Goal: Book appointment/travel/reservation

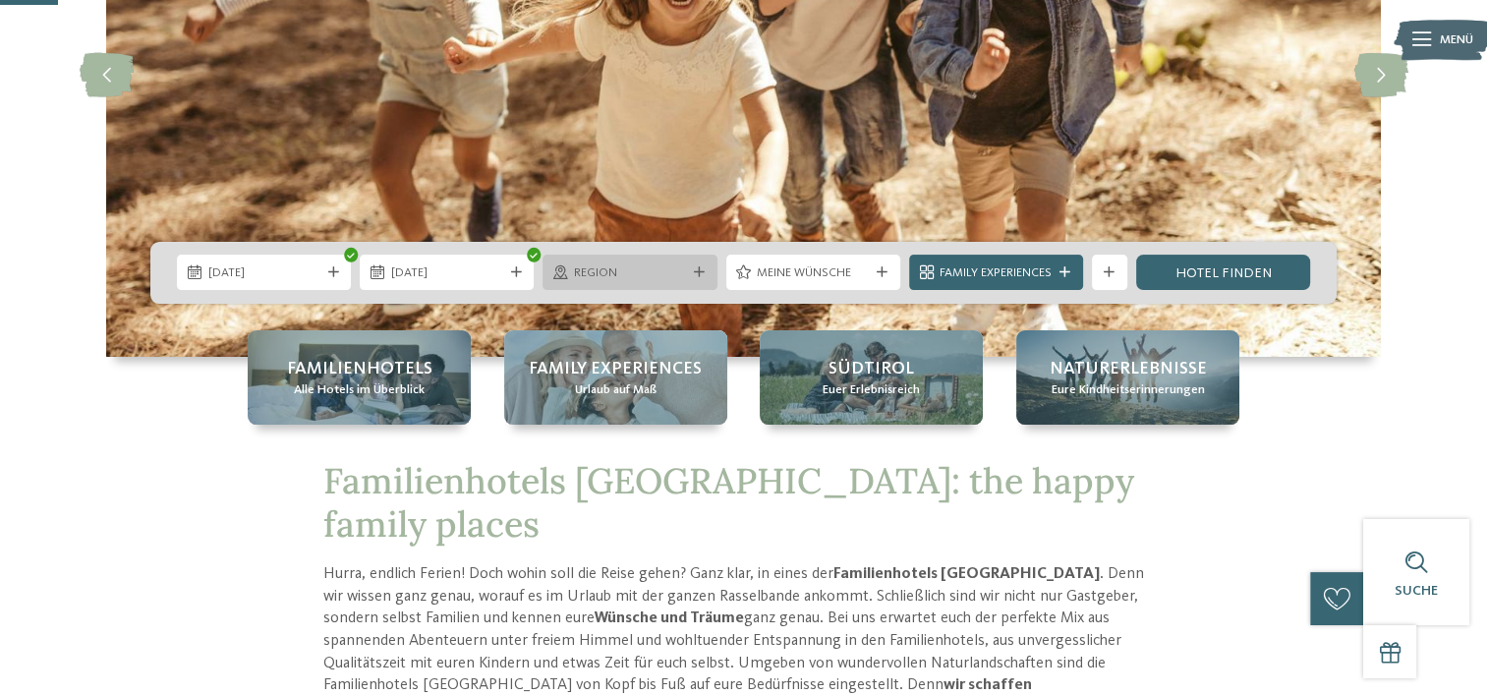
click at [695, 267] on icon at bounding box center [699, 272] width 11 height 11
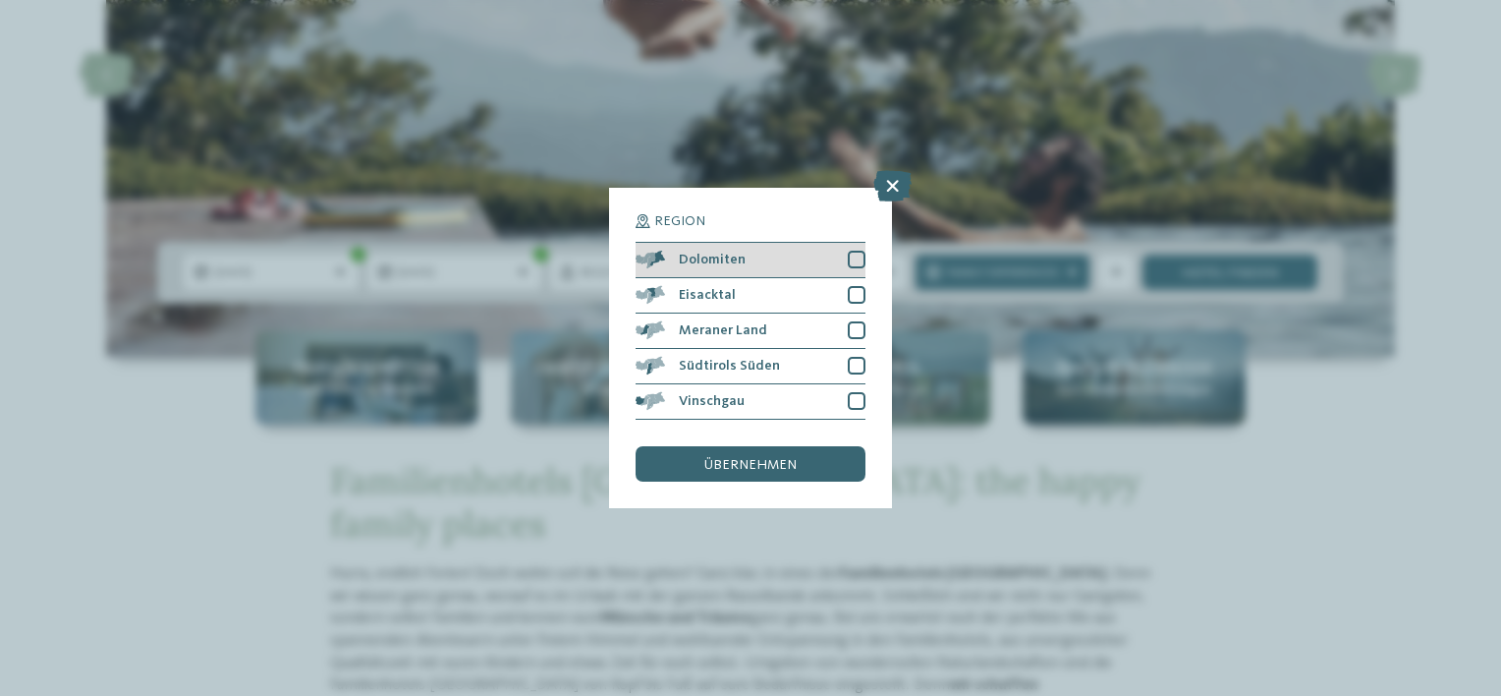
click at [855, 254] on div at bounding box center [857, 260] width 18 height 18
click at [780, 460] on span "übernehmen" at bounding box center [751, 465] width 92 height 14
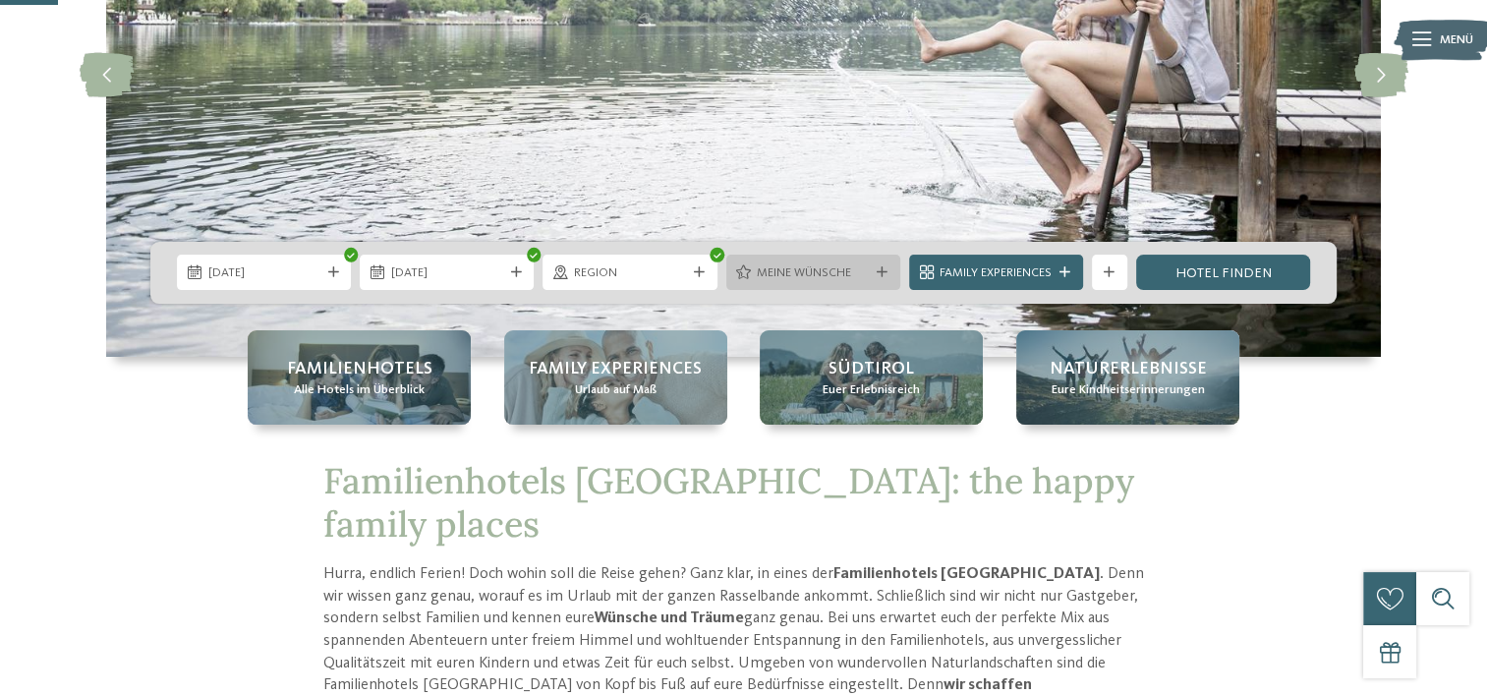
click at [876, 271] on icon at bounding box center [881, 272] width 11 height 11
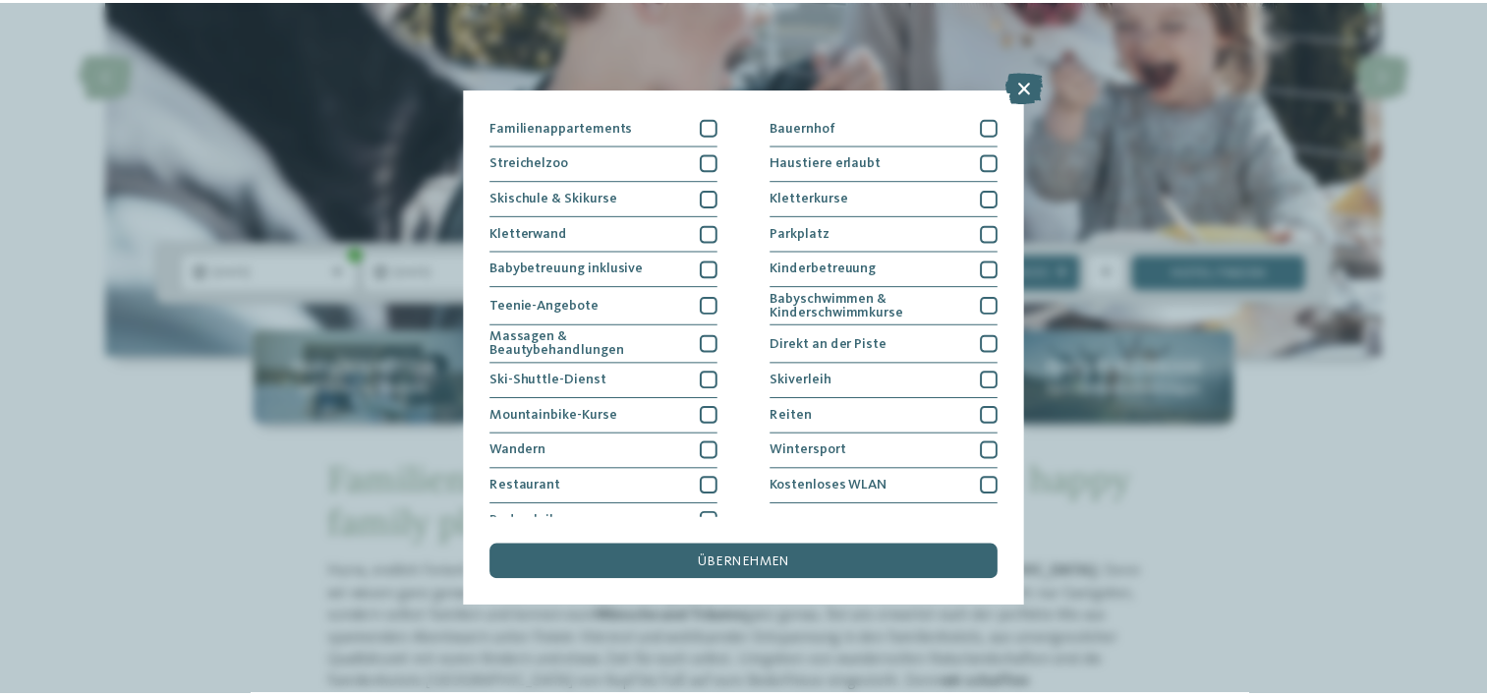
scroll to position [231, 0]
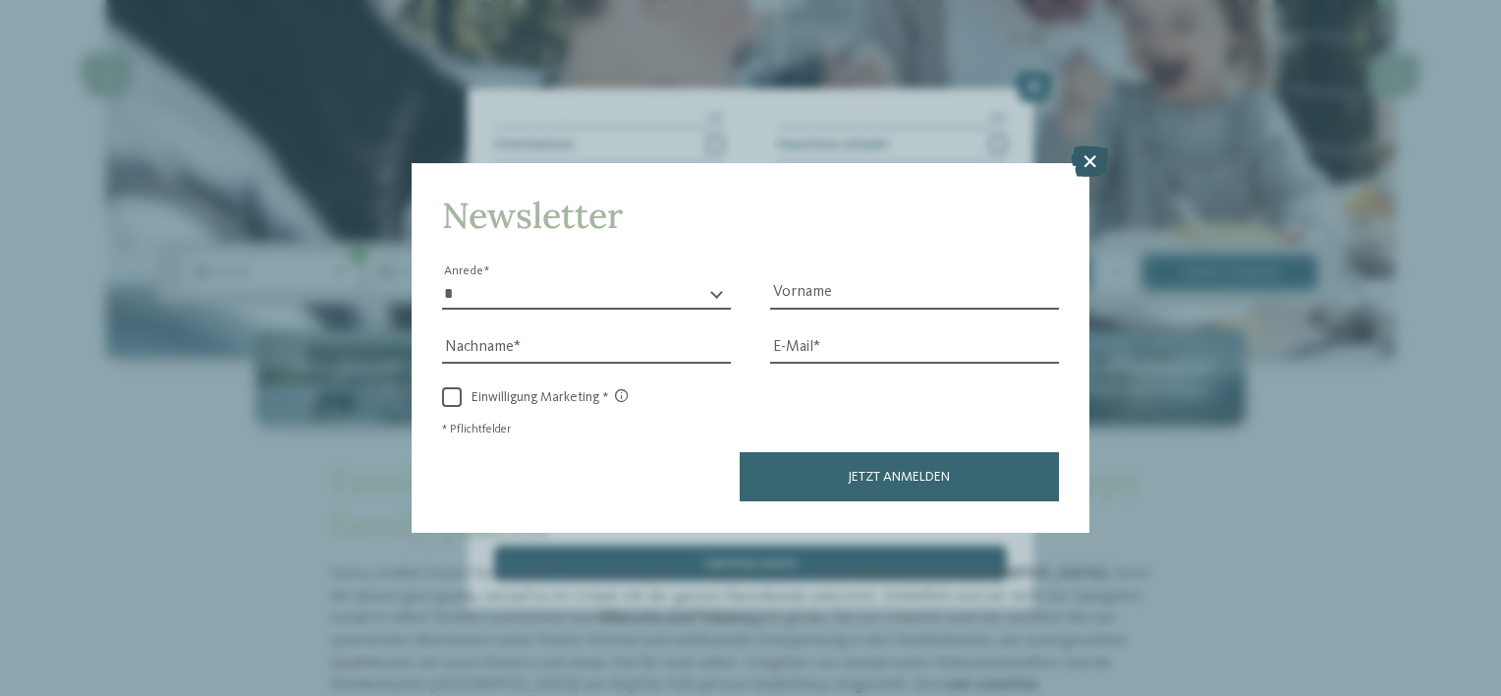
click at [1093, 158] on icon at bounding box center [1090, 161] width 38 height 31
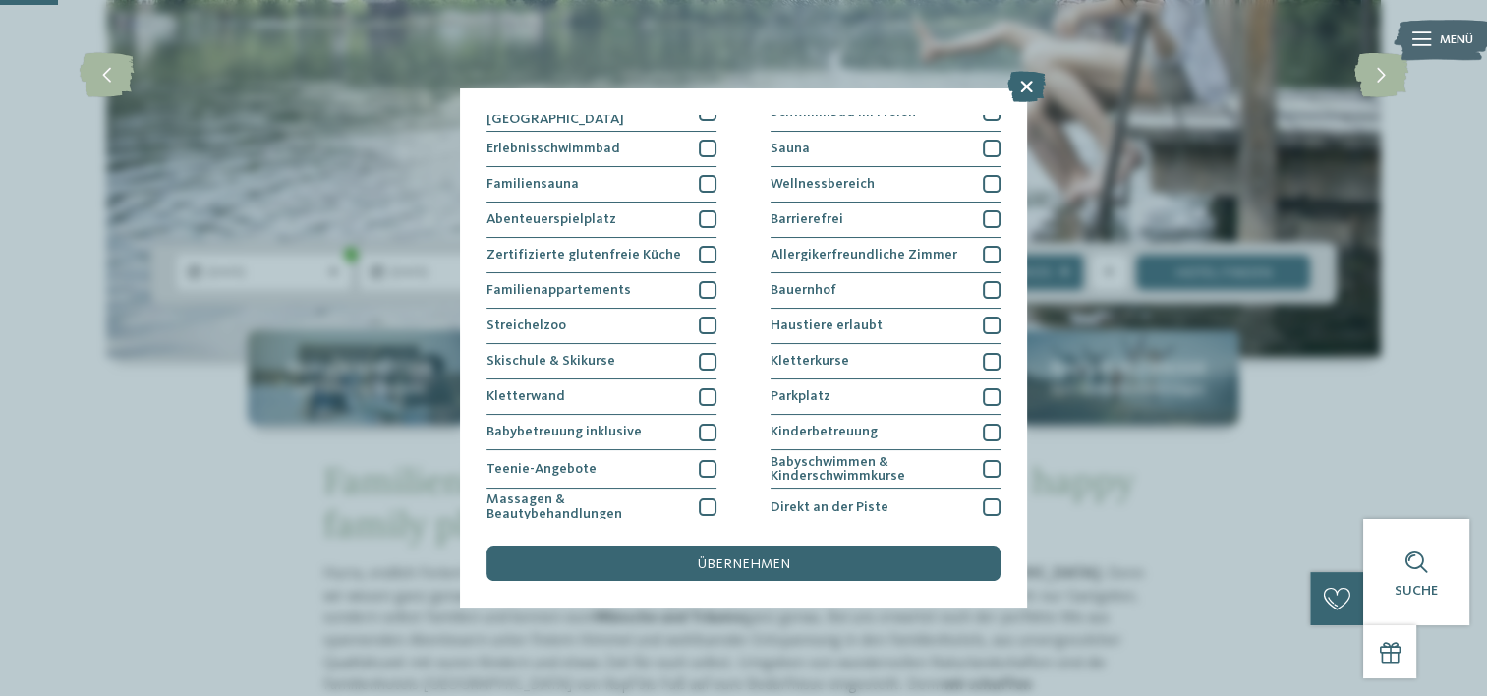
scroll to position [0, 0]
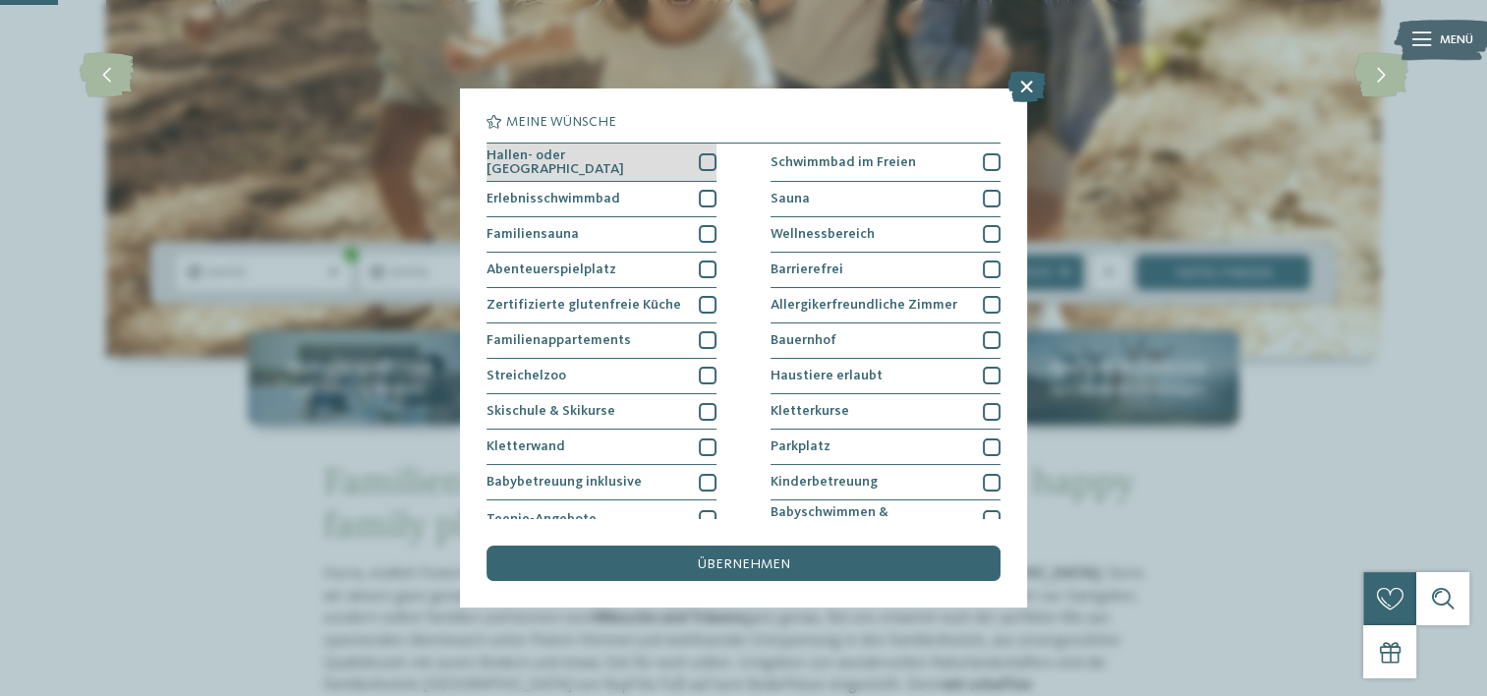
click at [702, 157] on div at bounding box center [708, 162] width 18 height 18
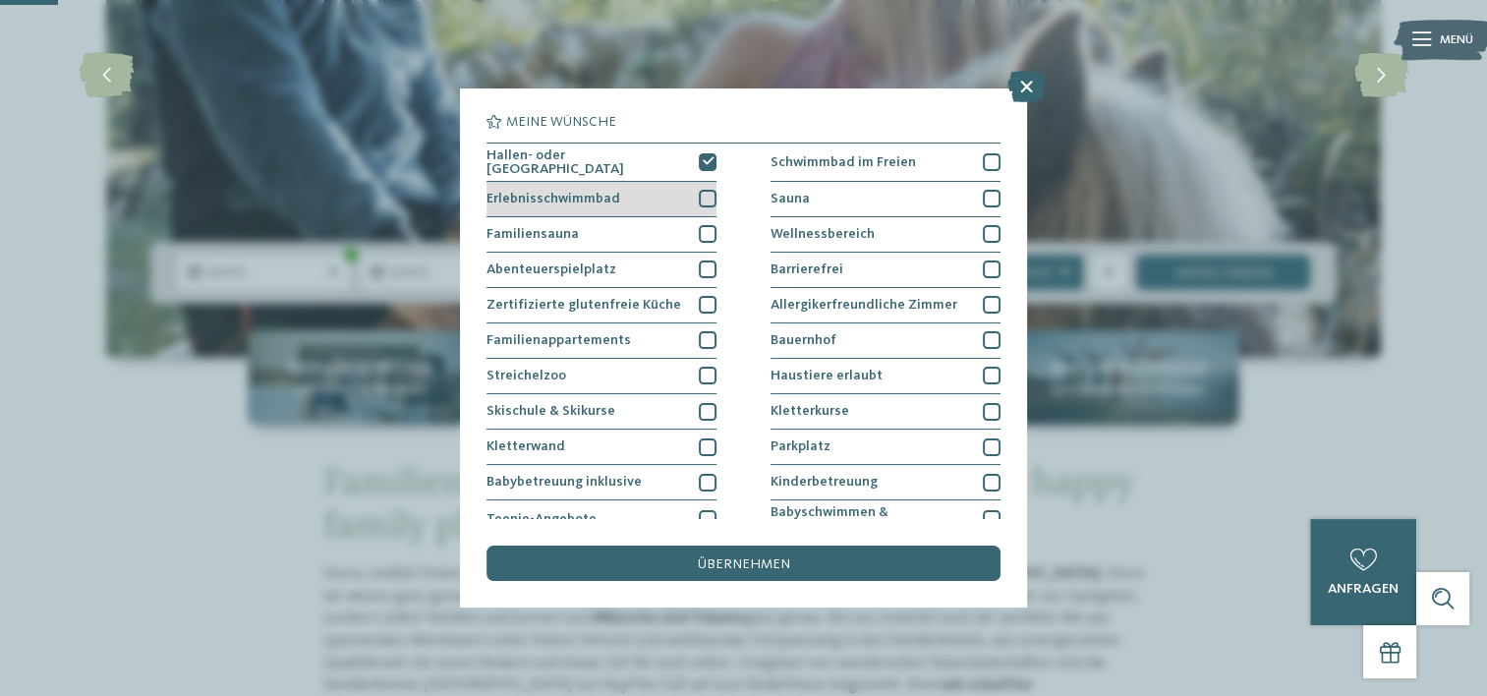
click at [701, 201] on div at bounding box center [708, 199] width 18 height 18
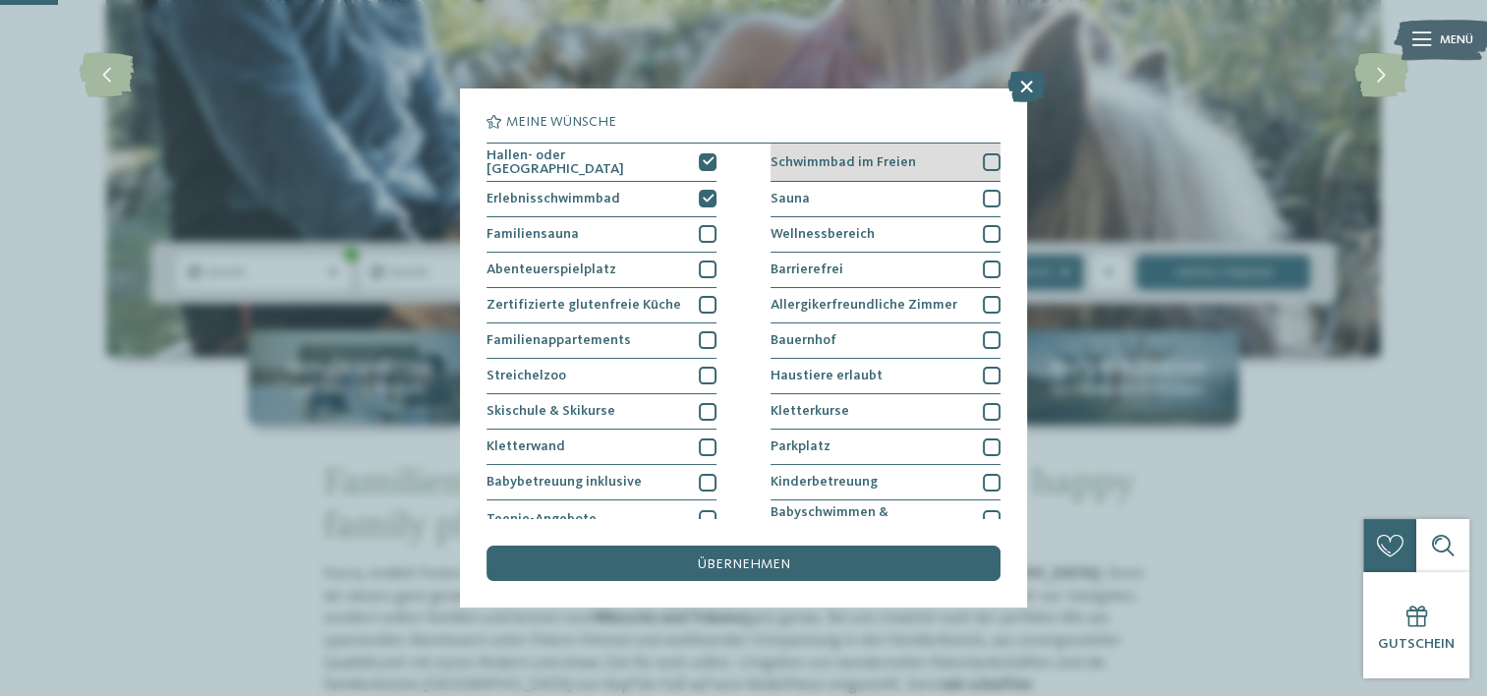
click at [983, 158] on div at bounding box center [992, 162] width 18 height 18
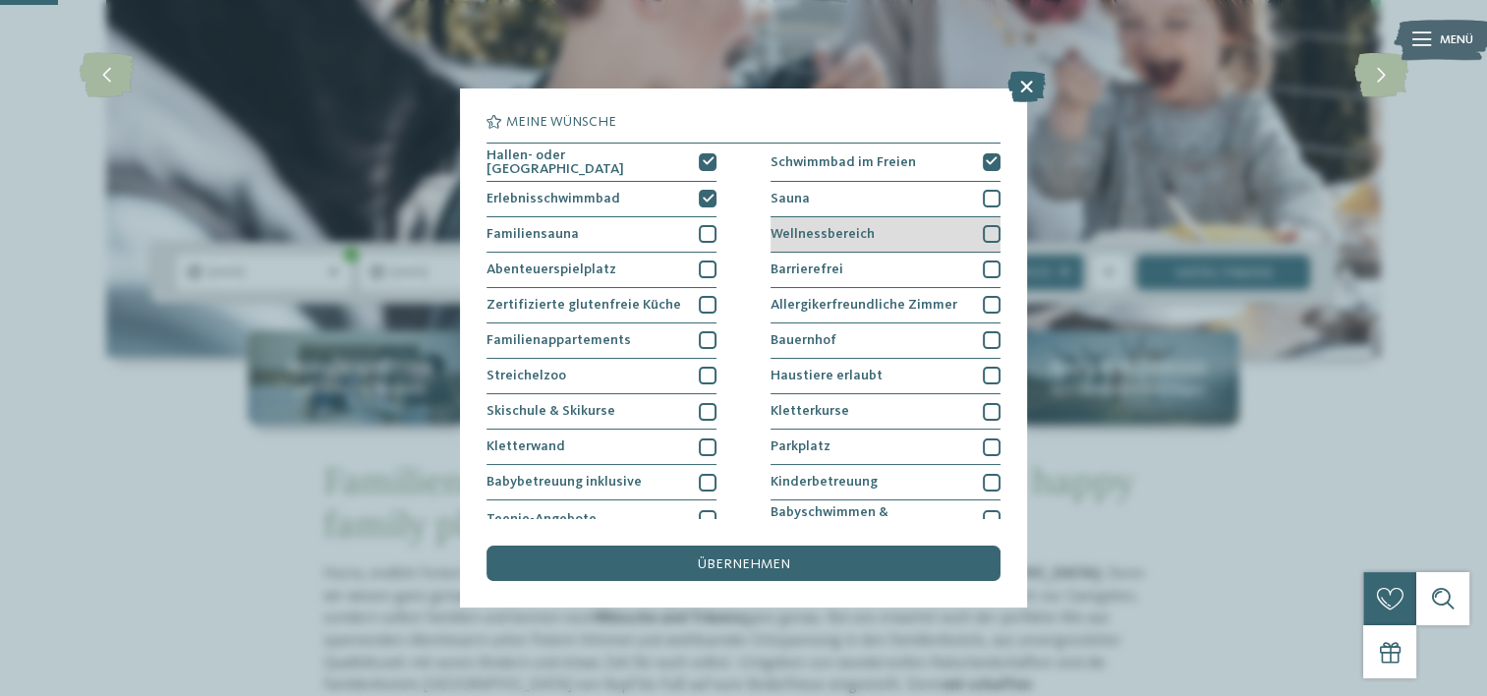
click at [983, 237] on div at bounding box center [992, 234] width 18 height 18
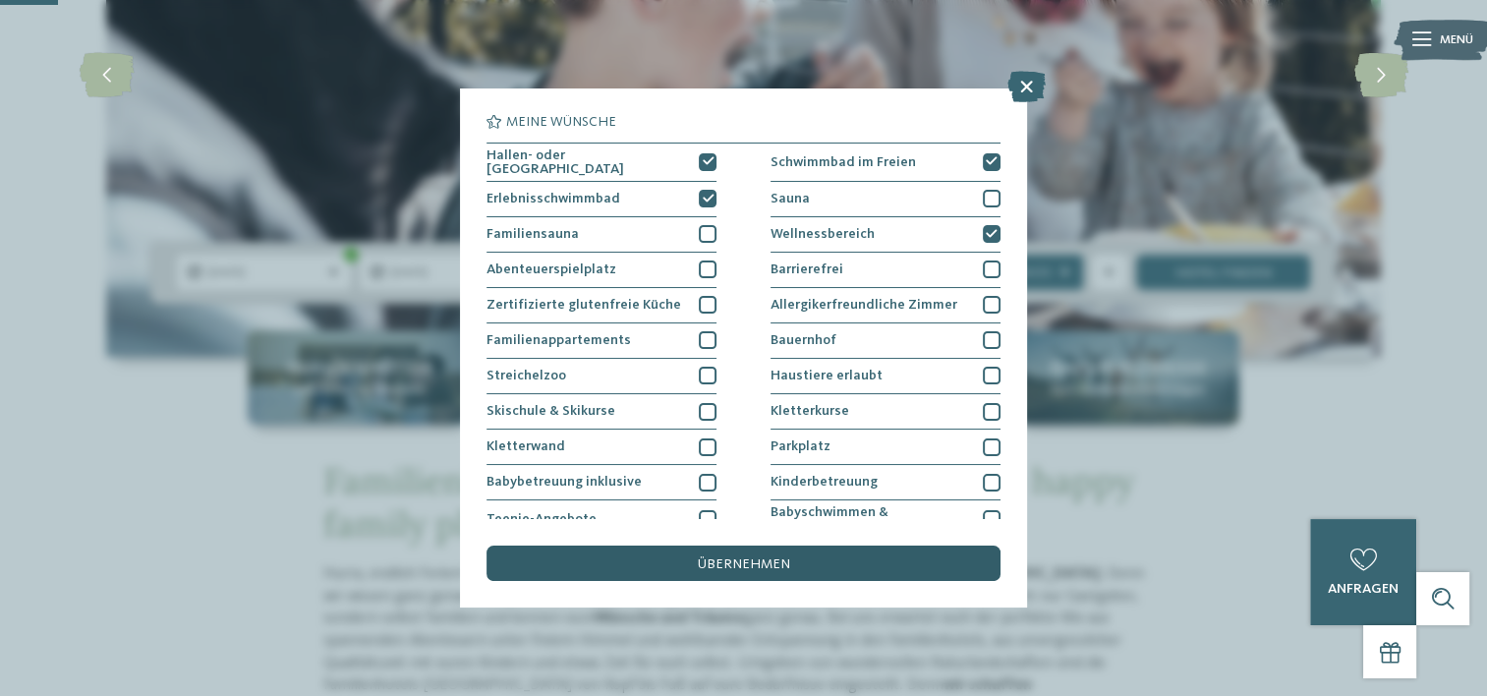
click at [750, 565] on span "übernehmen" at bounding box center [744, 564] width 92 height 14
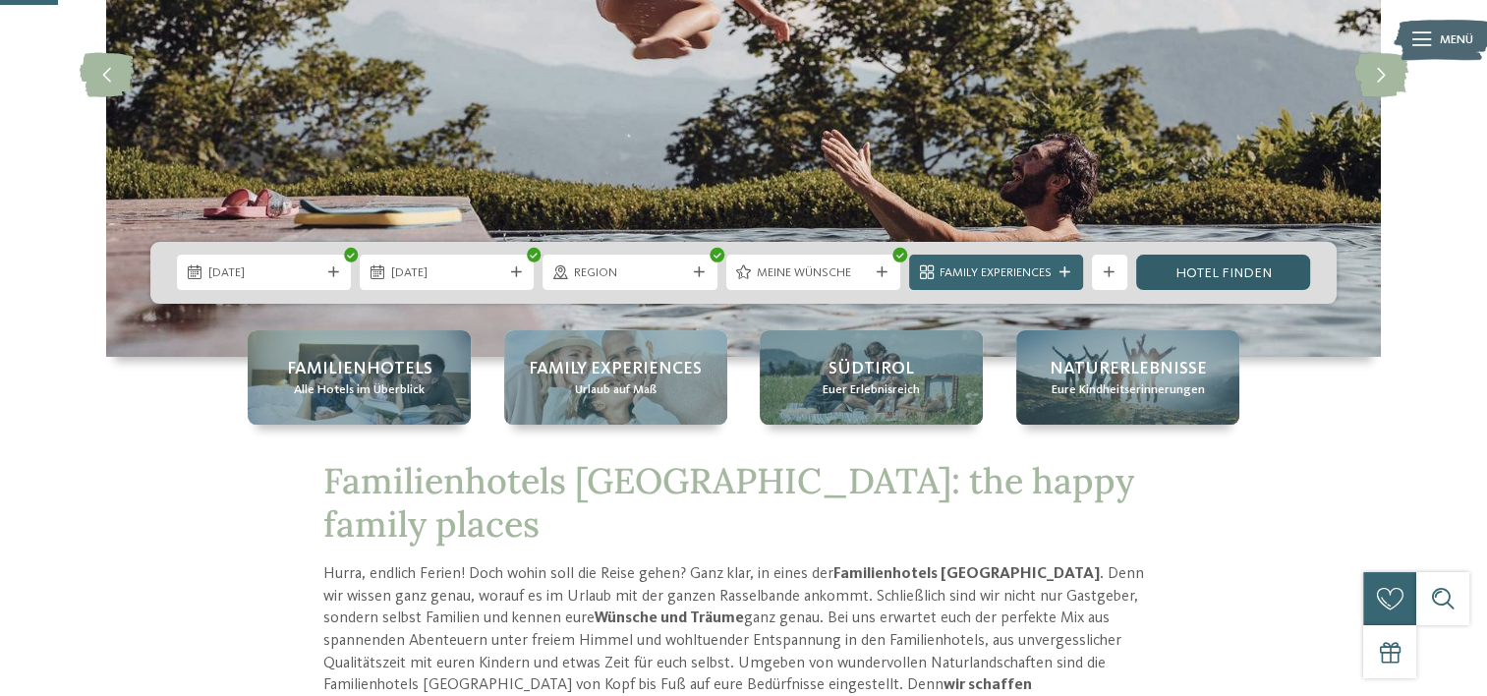
click at [1190, 271] on link "Hotel finden" at bounding box center [1223, 271] width 174 height 35
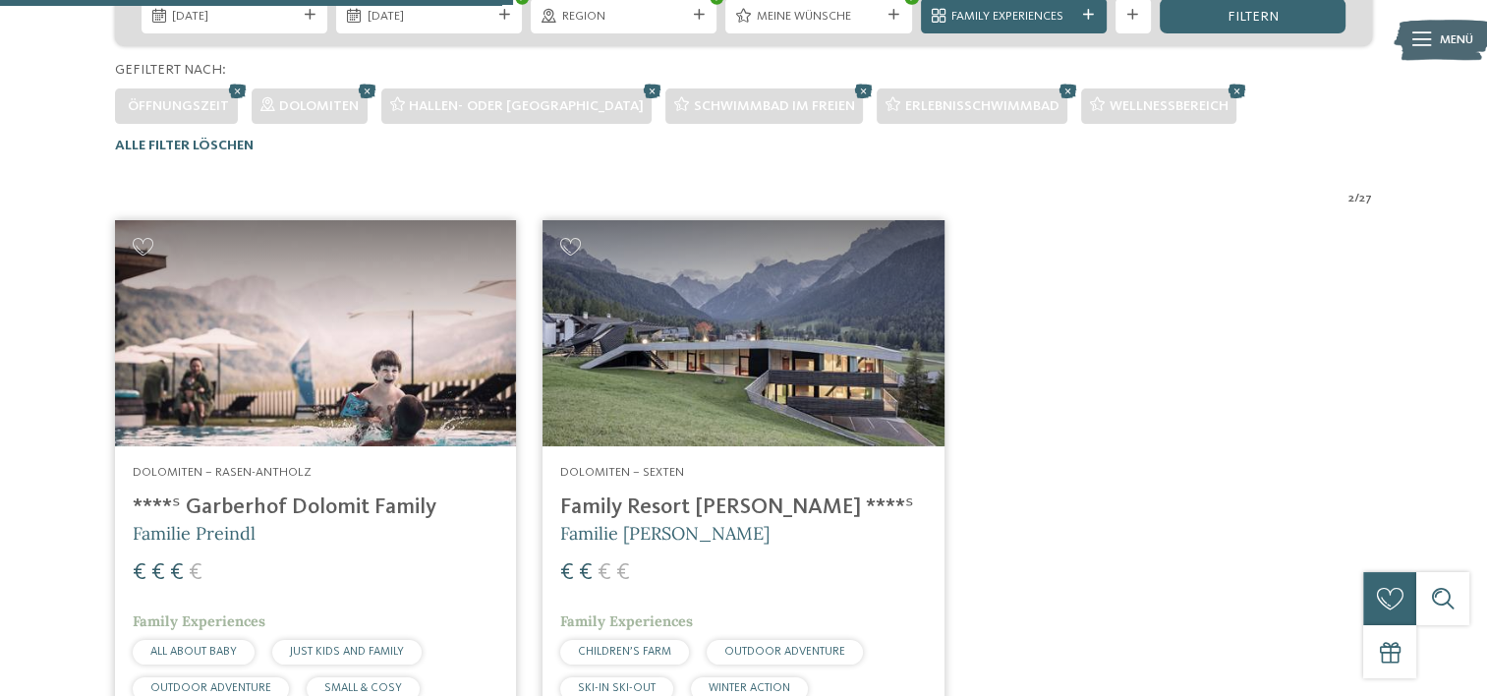
scroll to position [569, 0]
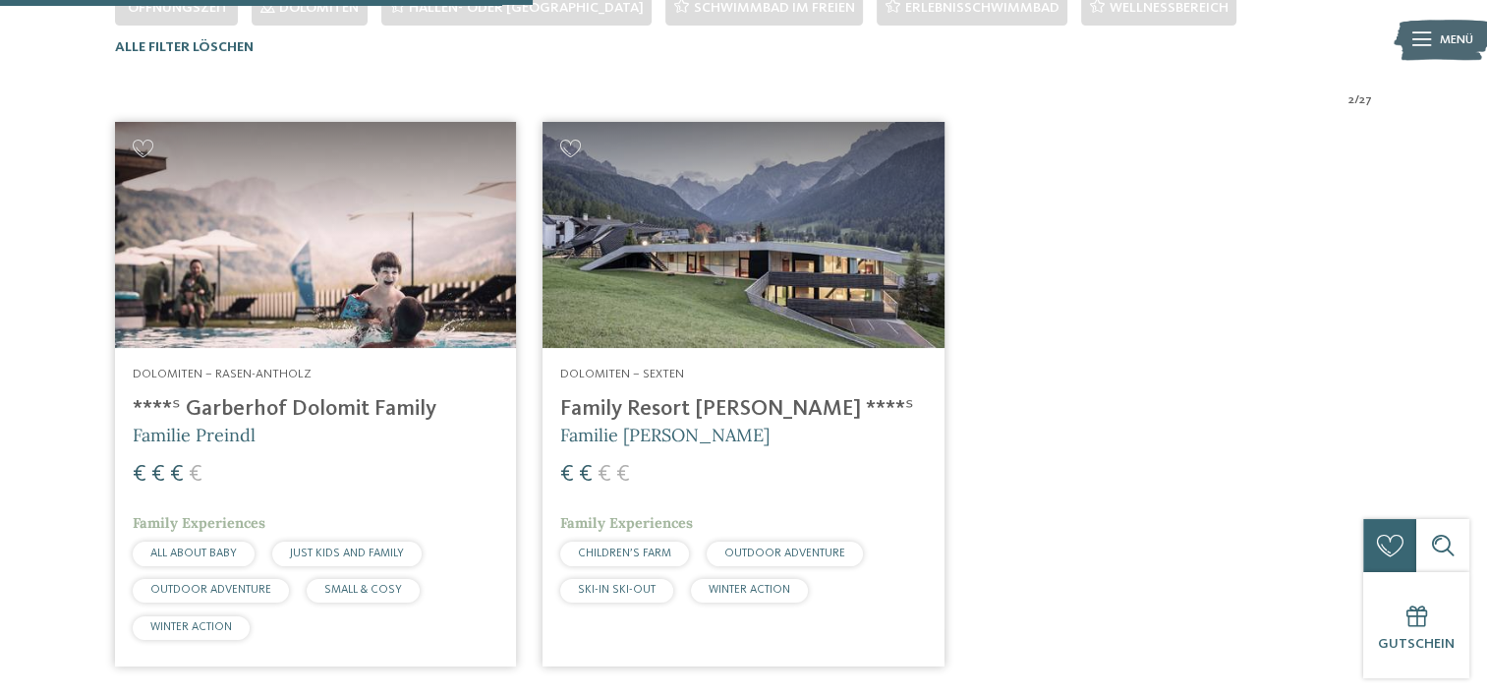
click at [237, 405] on h4 "****ˢ Garberhof Dolomit Family" at bounding box center [316, 409] width 366 height 27
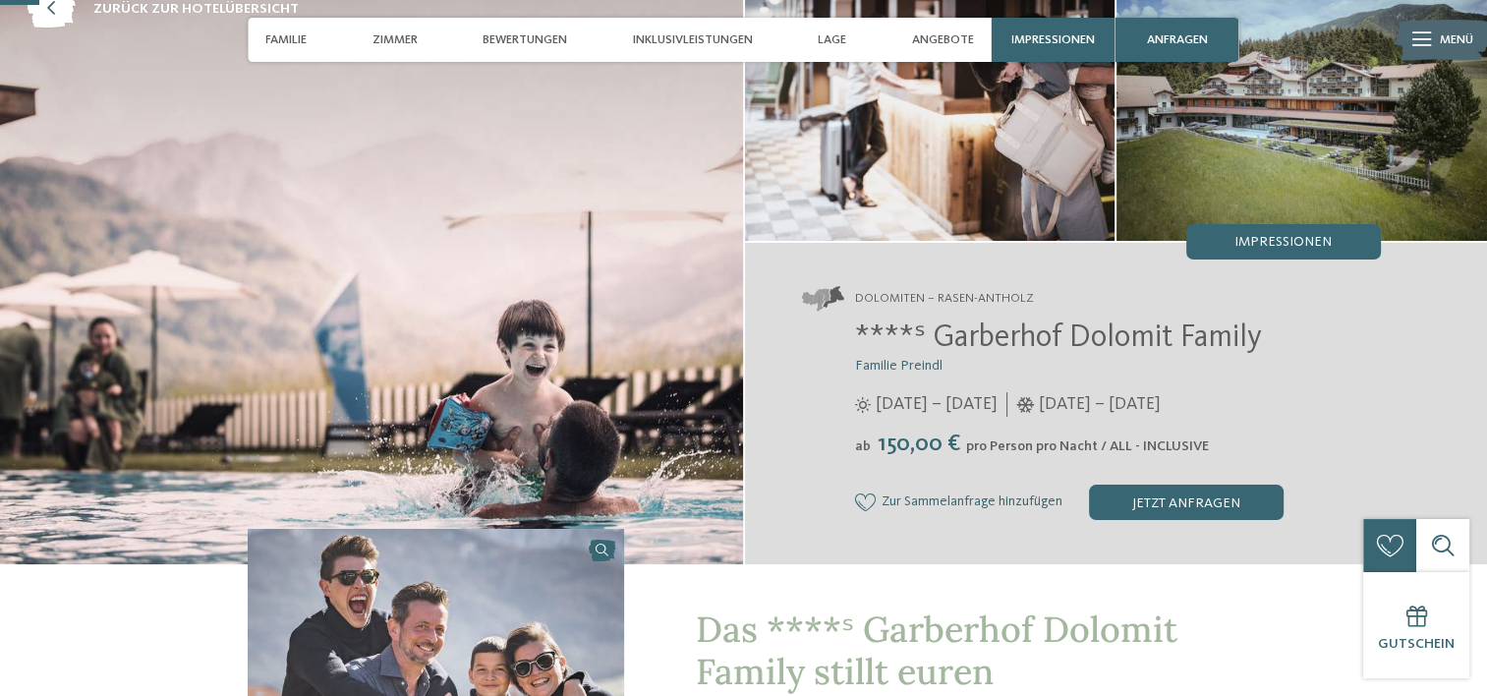
scroll to position [98, 0]
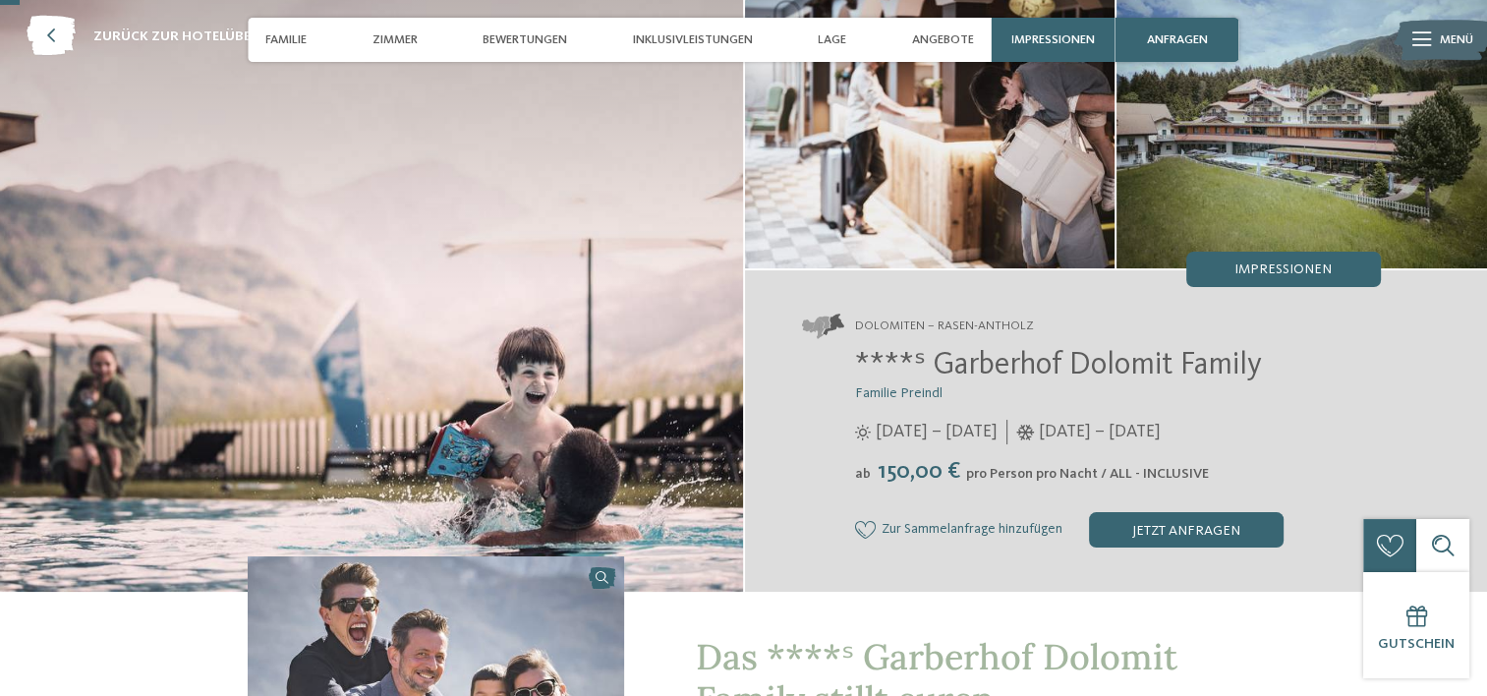
click at [1222, 192] on img at bounding box center [1301, 129] width 370 height 278
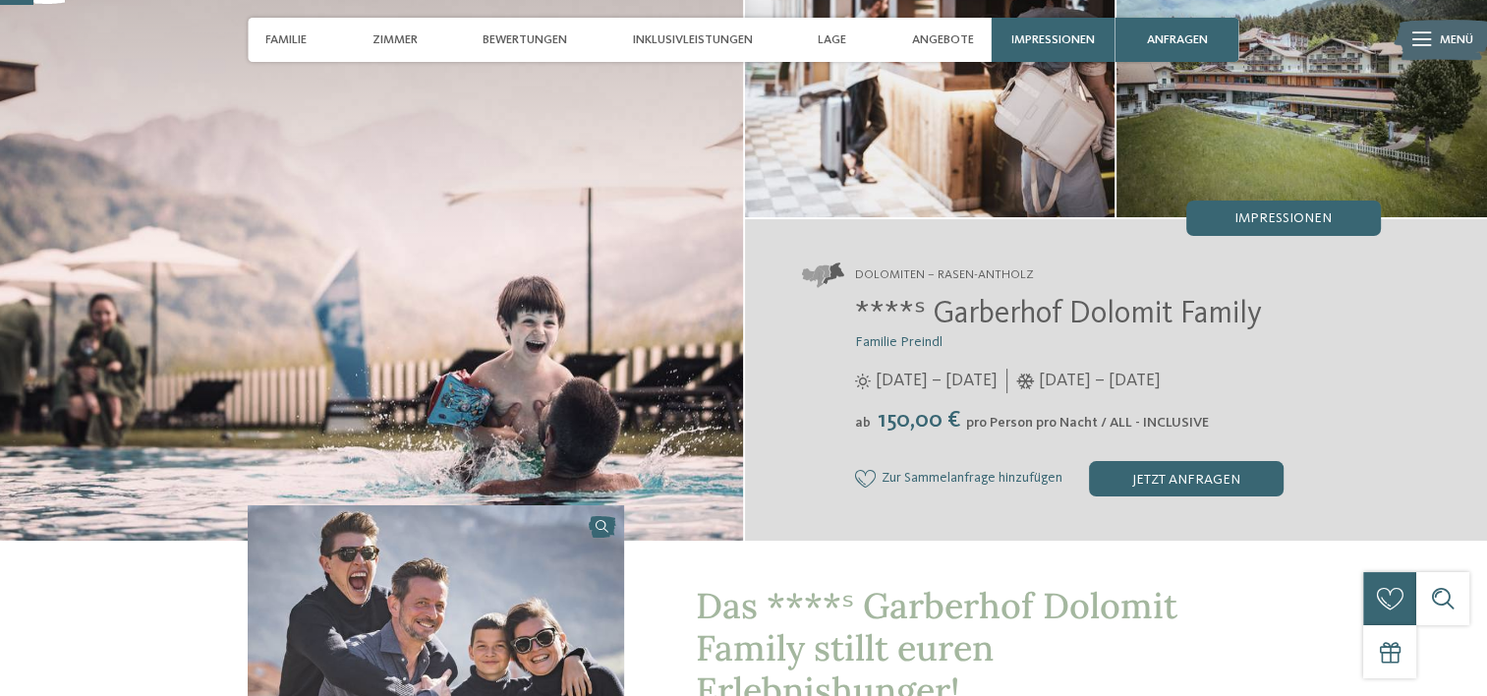
scroll to position [197, 0]
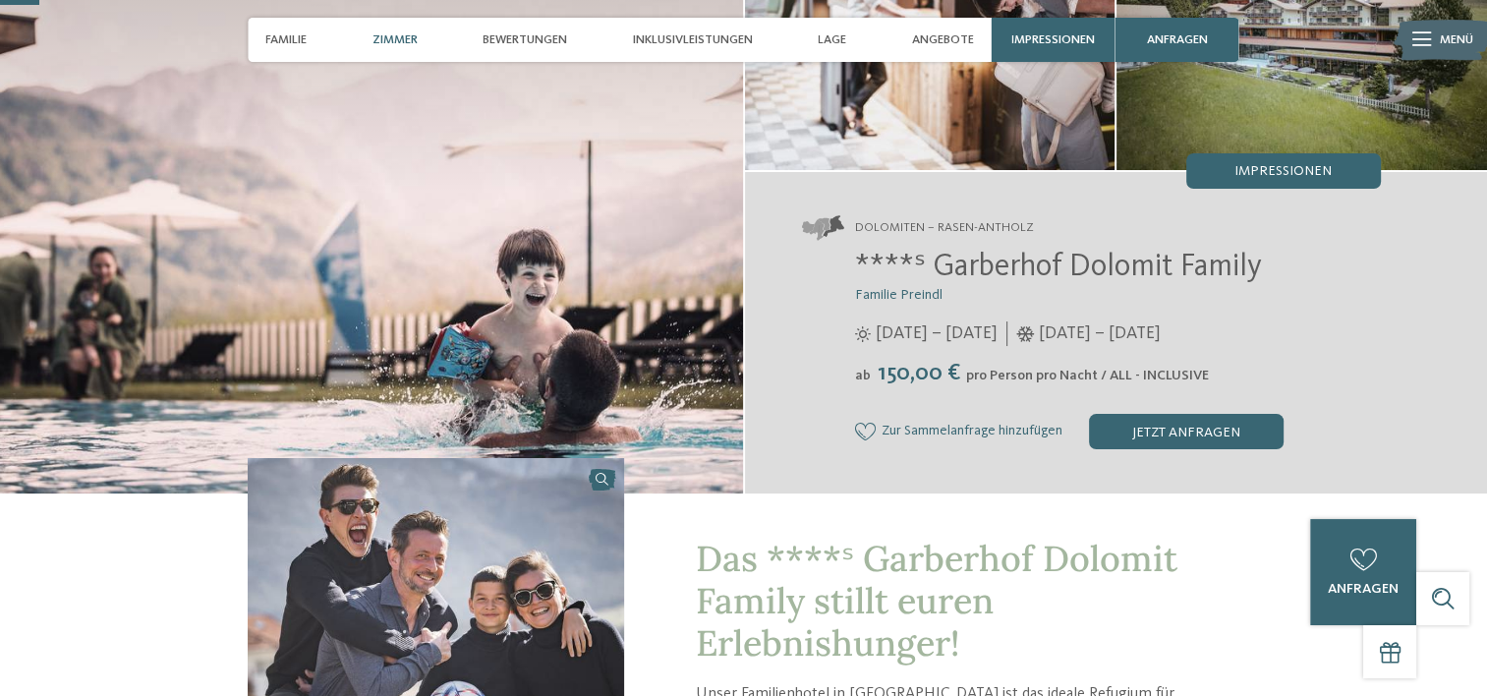
click at [400, 38] on span "Zimmer" at bounding box center [394, 39] width 45 height 15
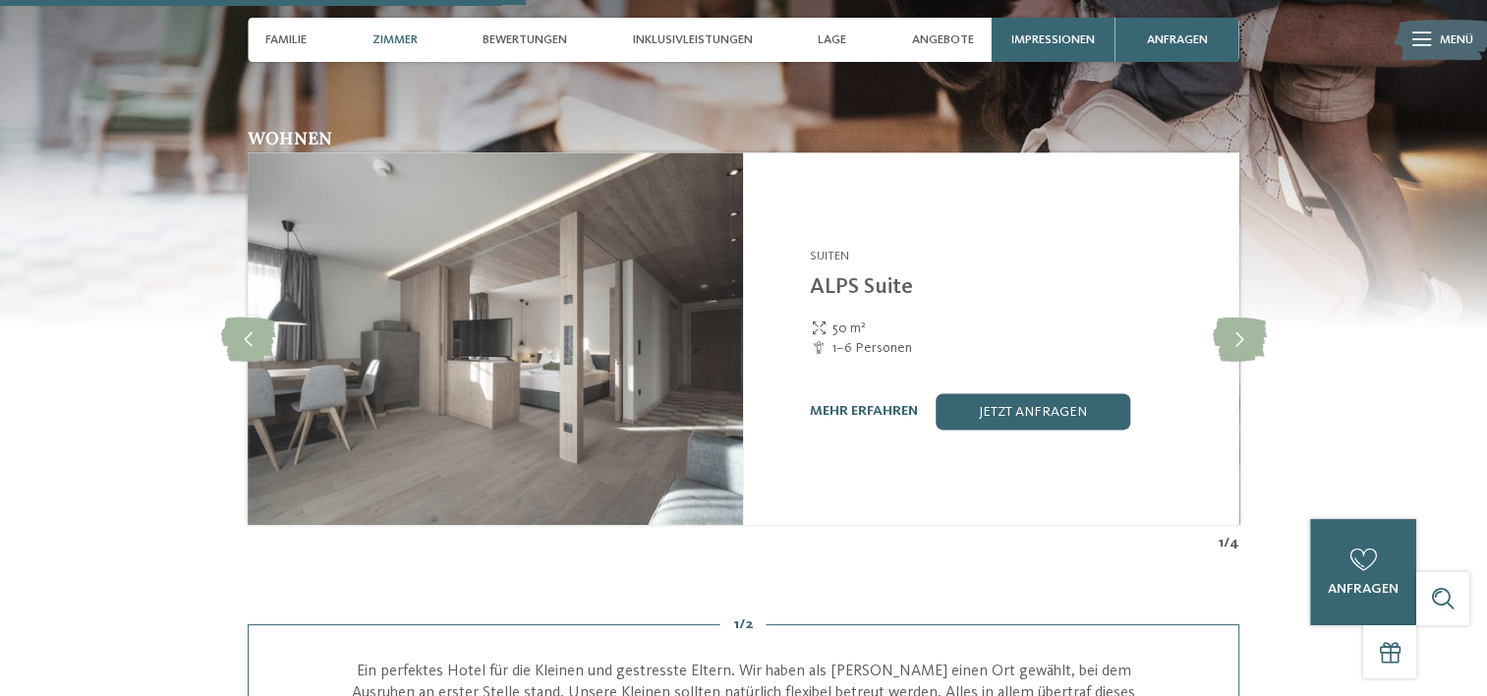
scroll to position [2655, 0]
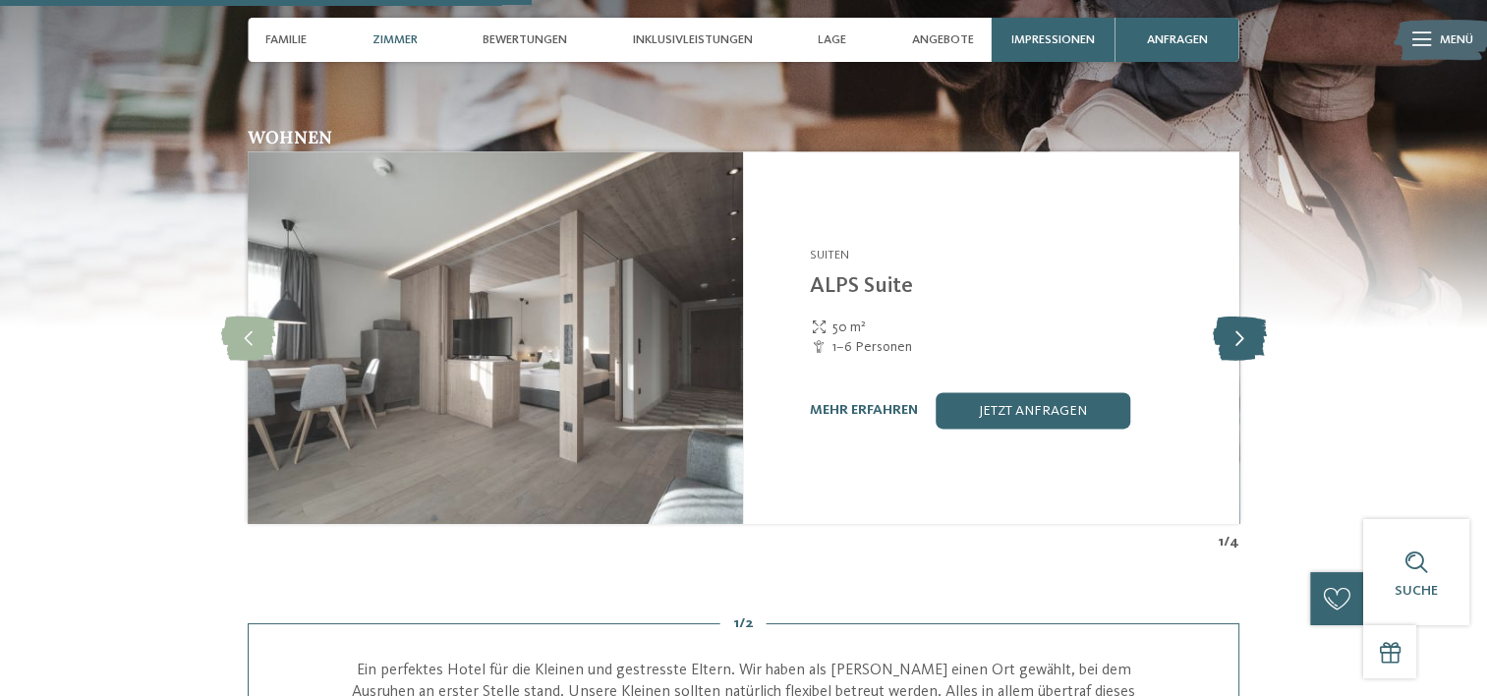
click at [1236, 315] on icon at bounding box center [1239, 337] width 54 height 44
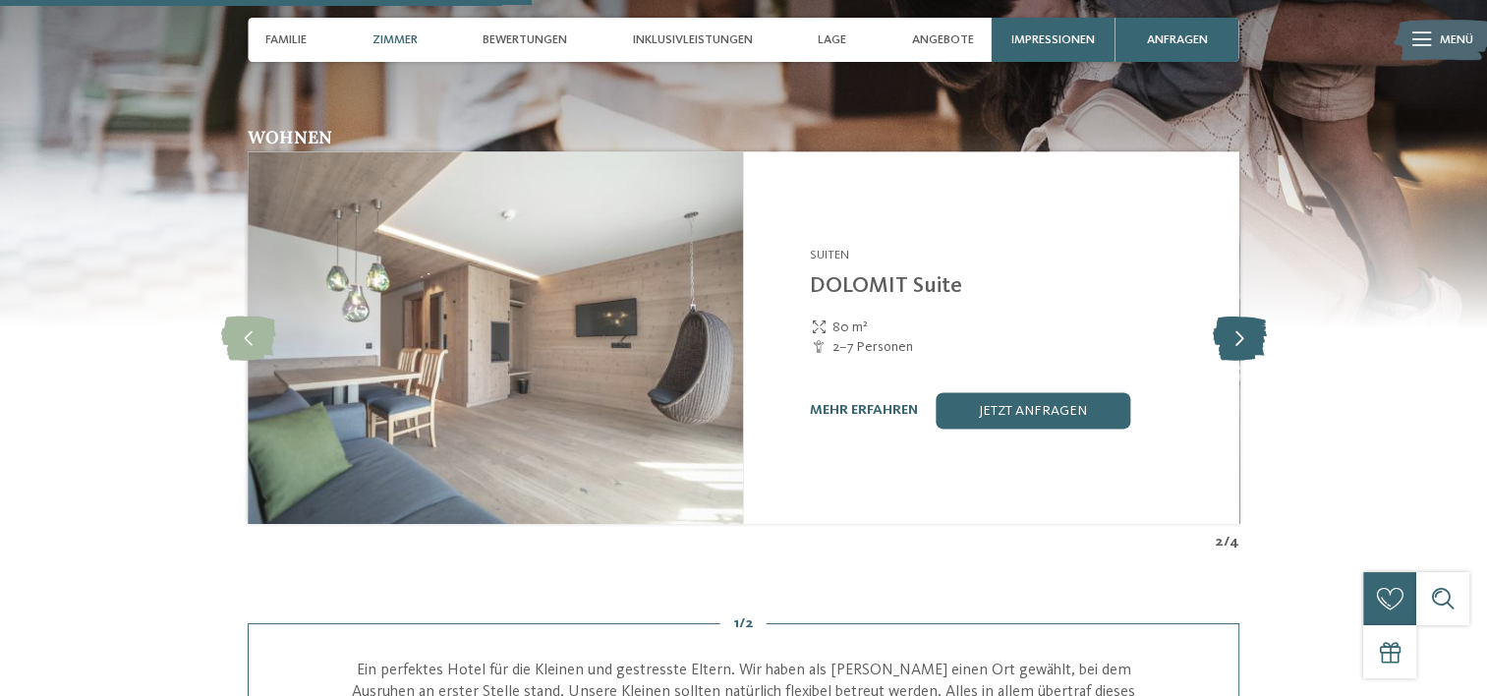
click at [1242, 315] on icon at bounding box center [1239, 337] width 54 height 44
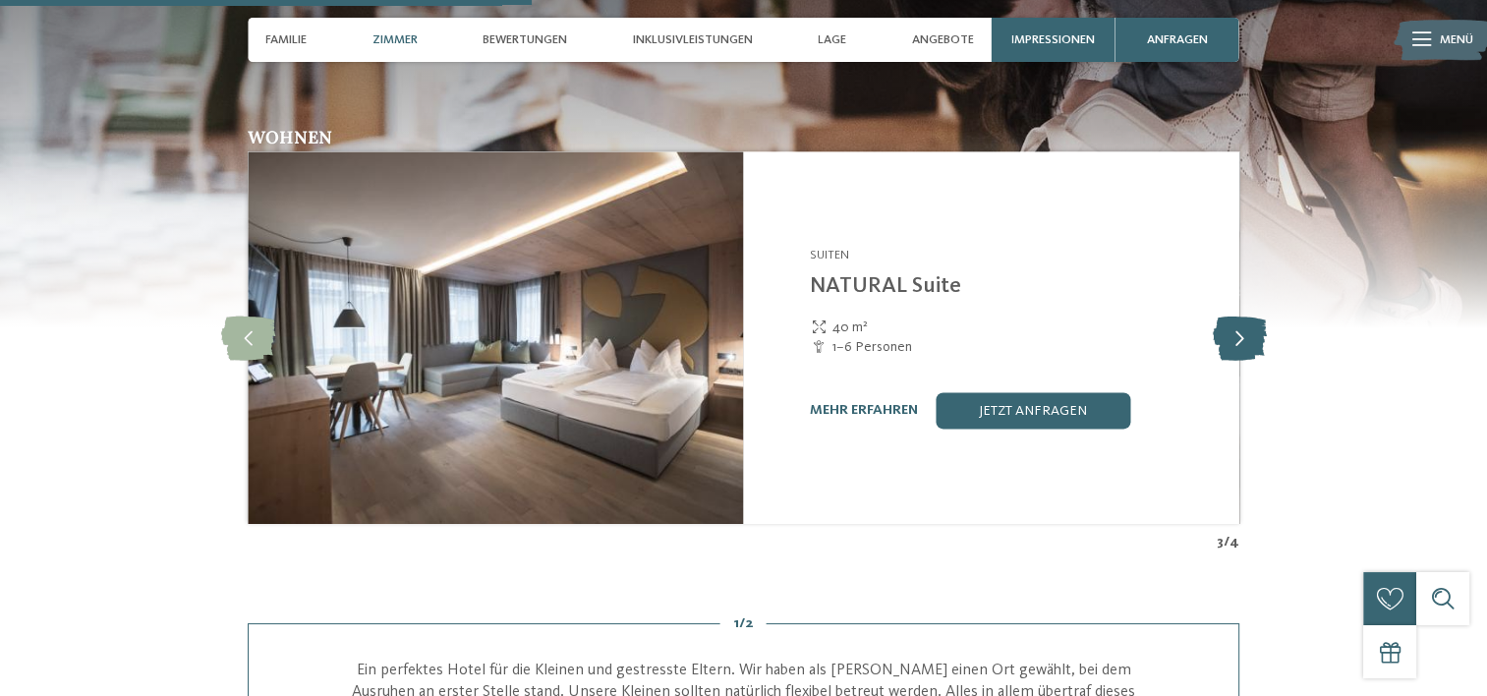
click at [1242, 315] on icon at bounding box center [1239, 337] width 54 height 44
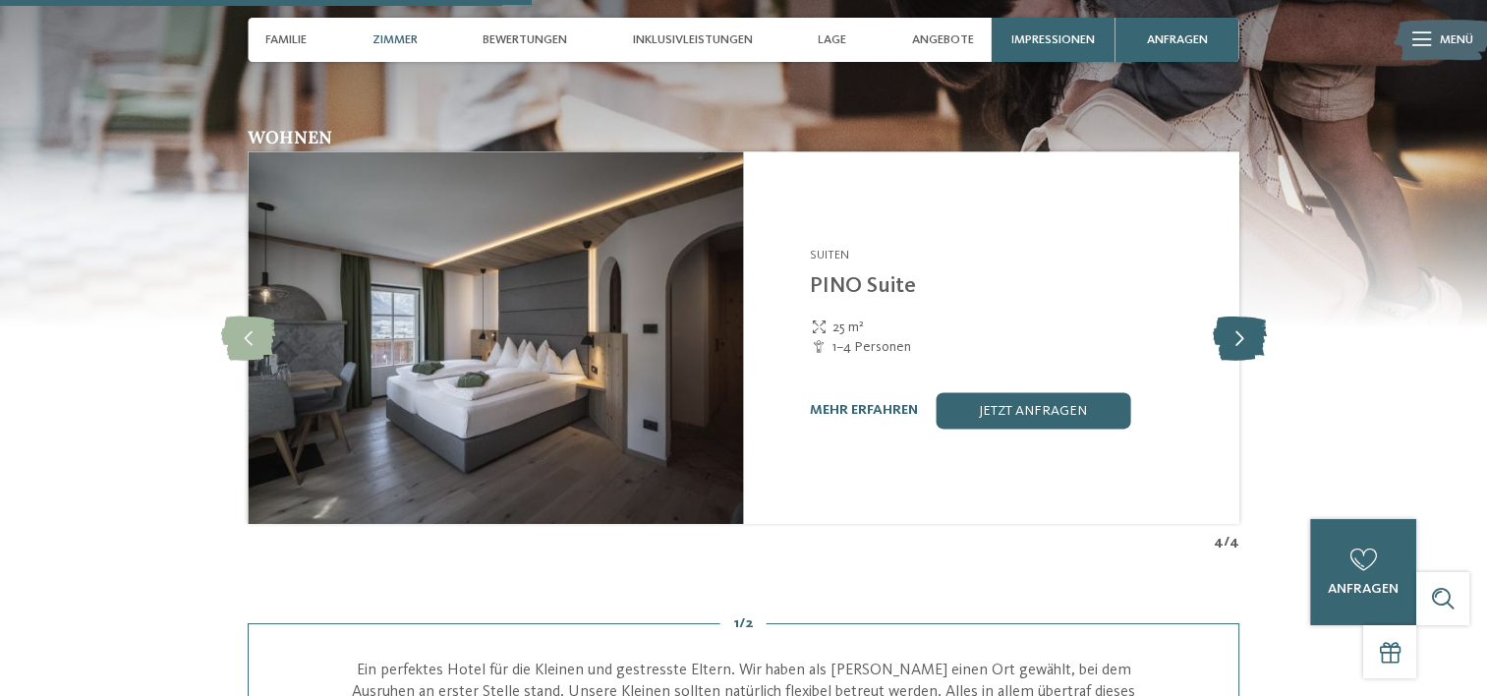
click at [1242, 315] on icon at bounding box center [1239, 337] width 54 height 44
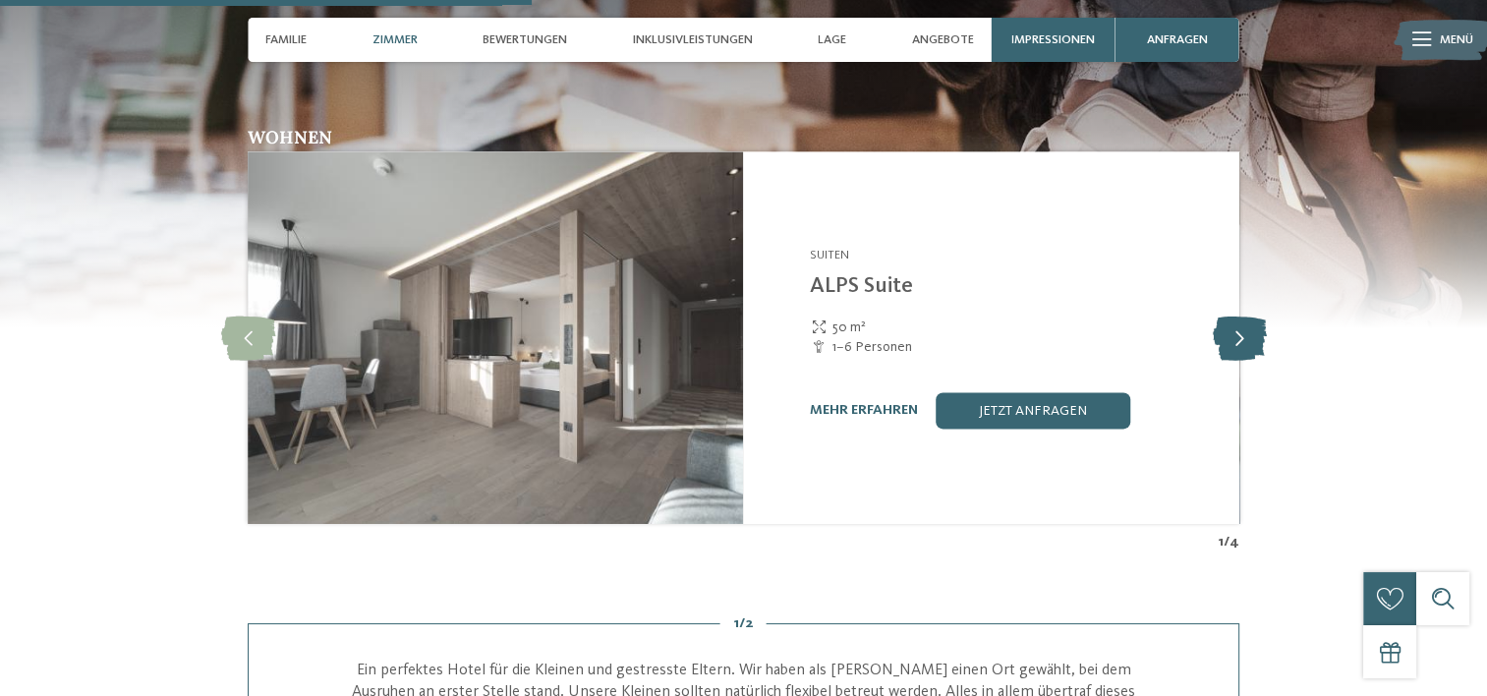
click at [1242, 315] on icon at bounding box center [1239, 337] width 54 height 44
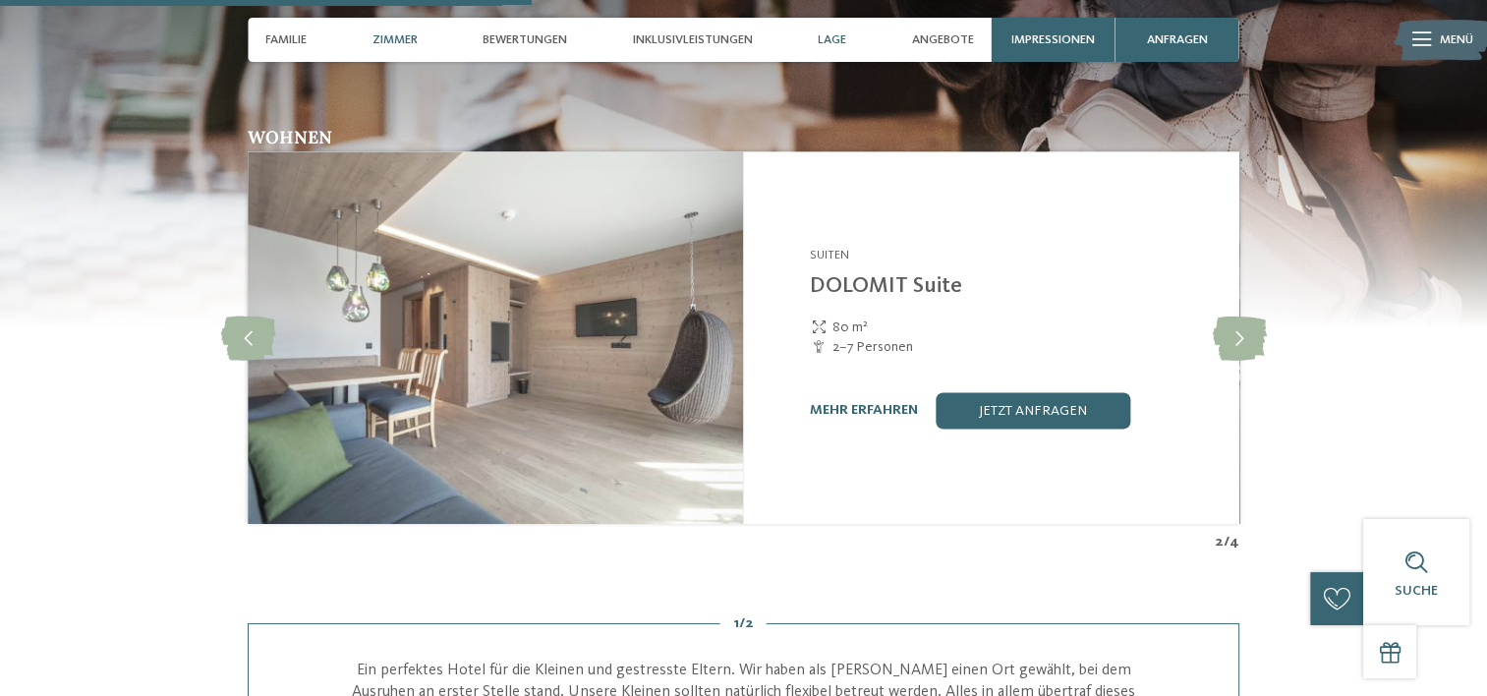
click at [840, 35] on span "Lage" at bounding box center [832, 39] width 28 height 15
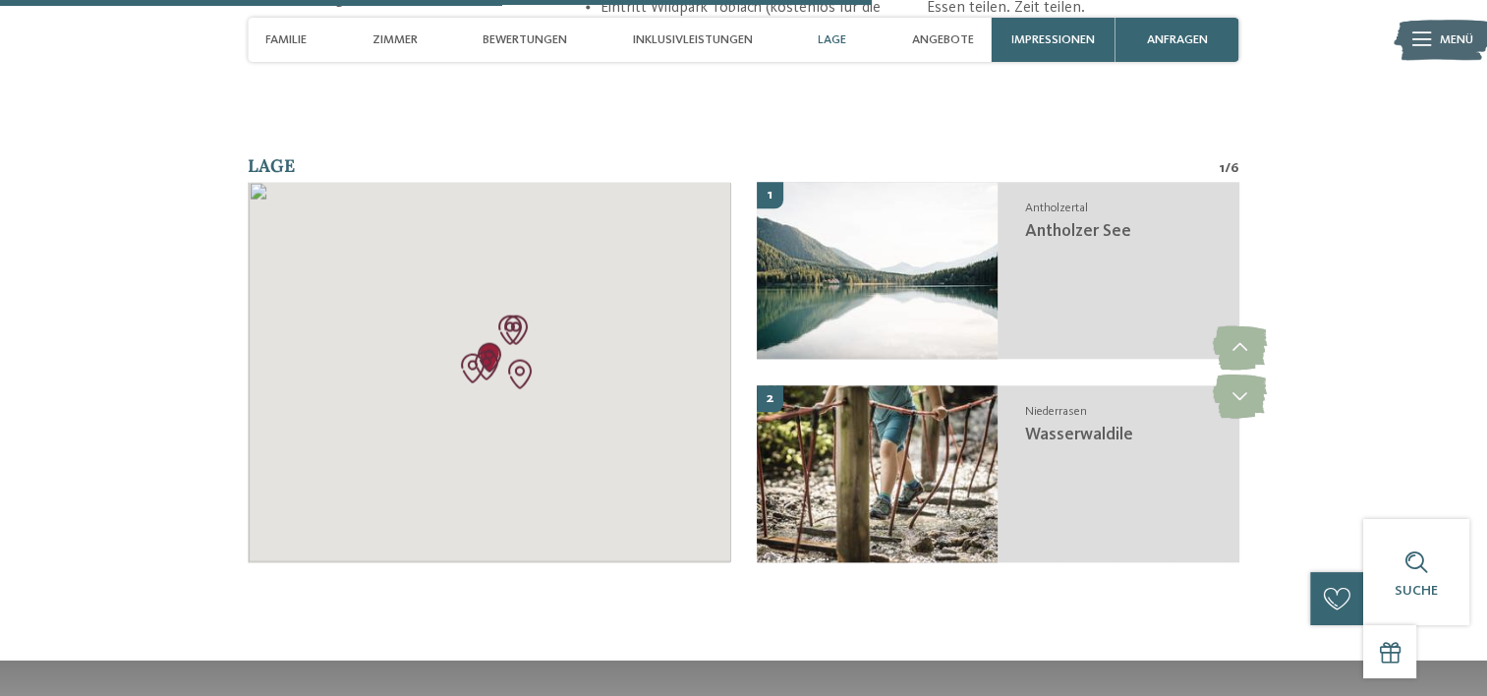
scroll to position [4360, 0]
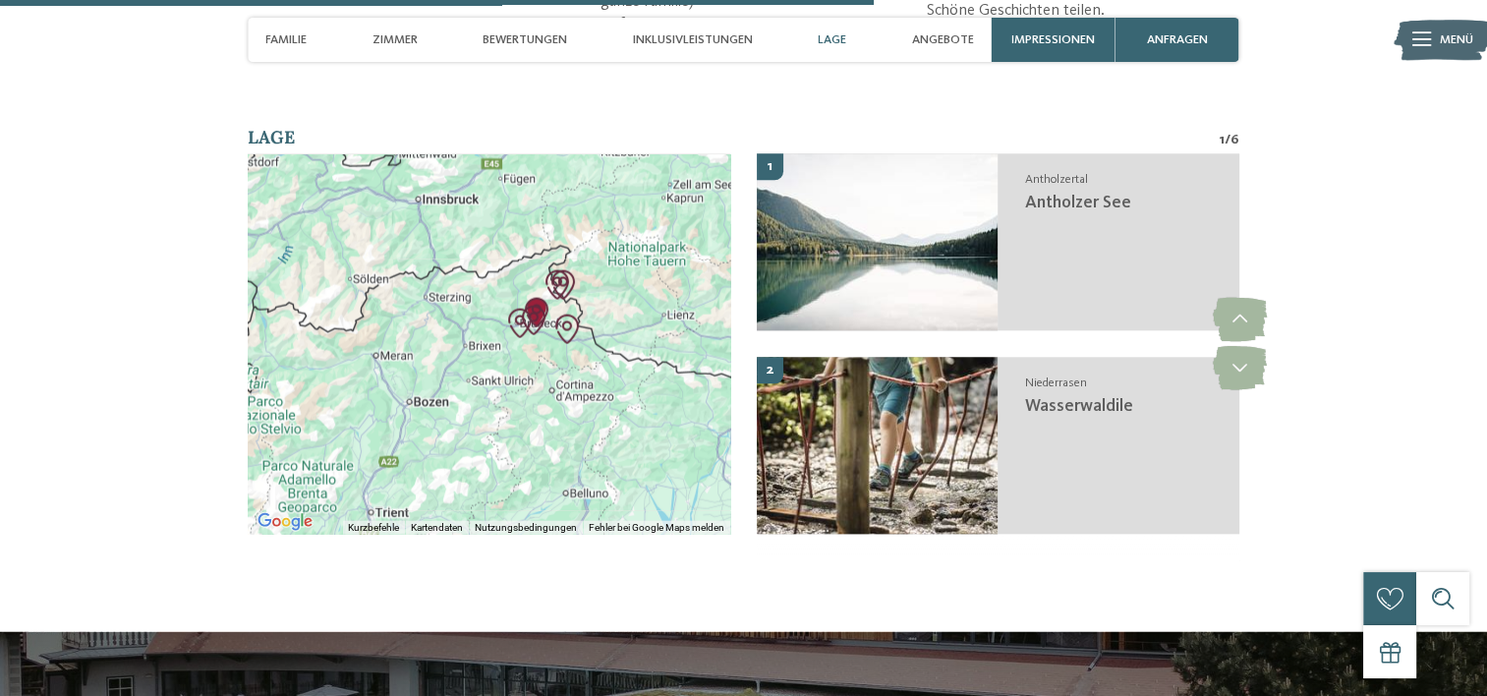
drag, startPoint x: 447, startPoint y: 322, endPoint x: 488, endPoint y: 307, distance: 44.2
click at [488, 307] on div at bounding box center [489, 344] width 482 height 380
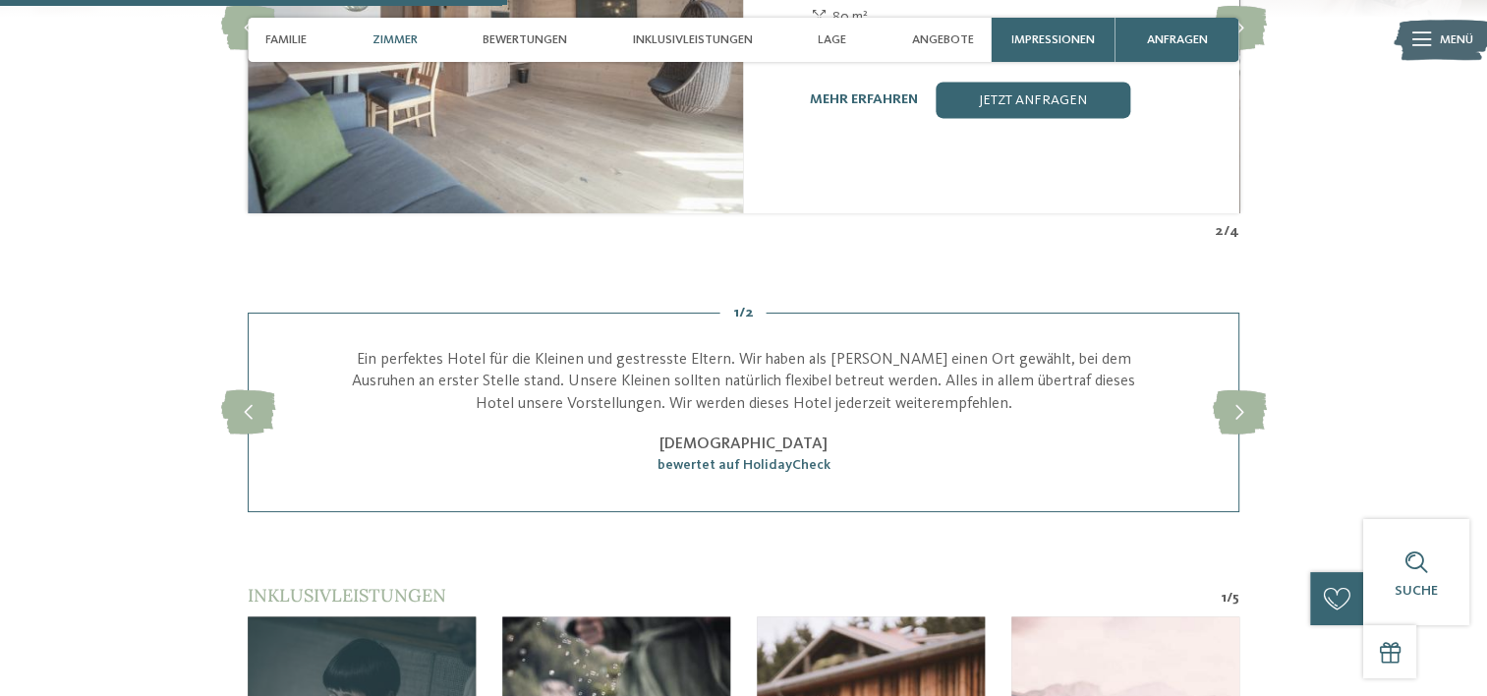
scroll to position [2493, 0]
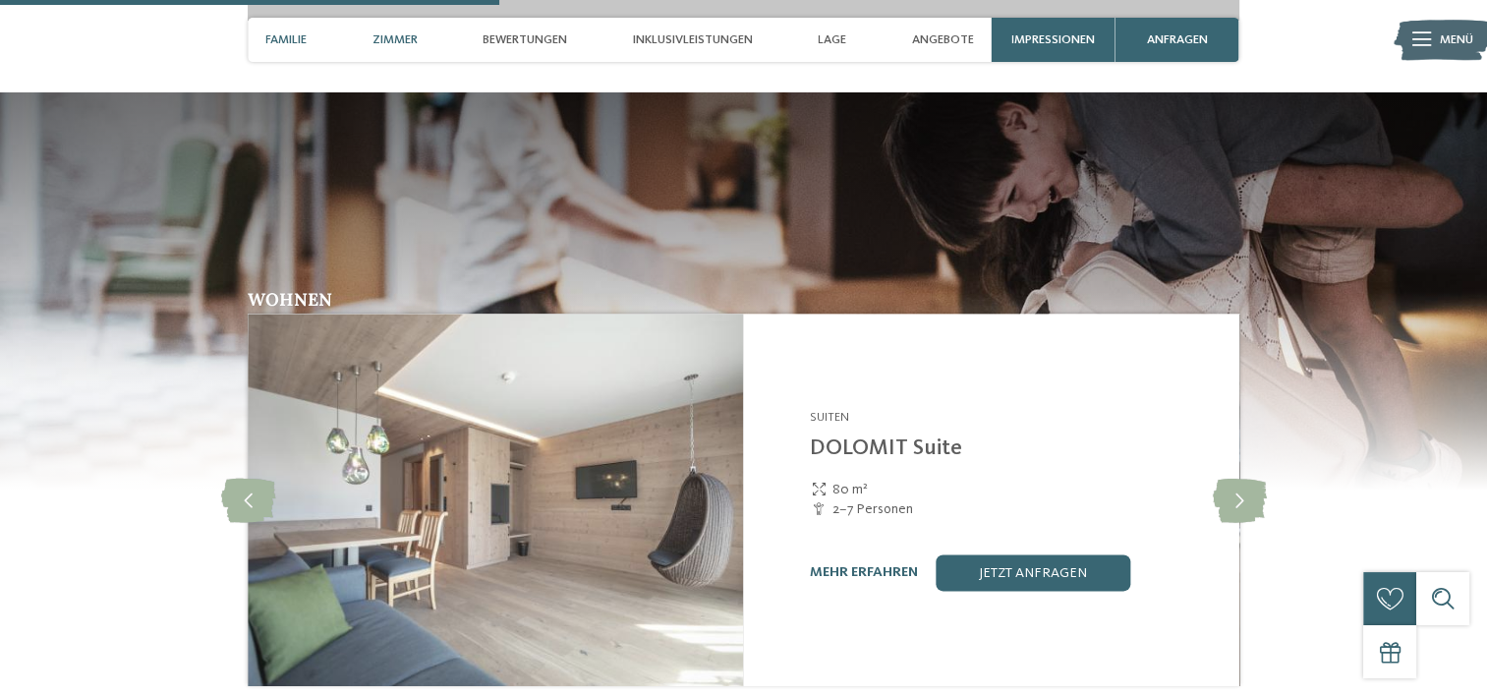
click at [267, 32] on span "Familie" at bounding box center [285, 39] width 41 height 15
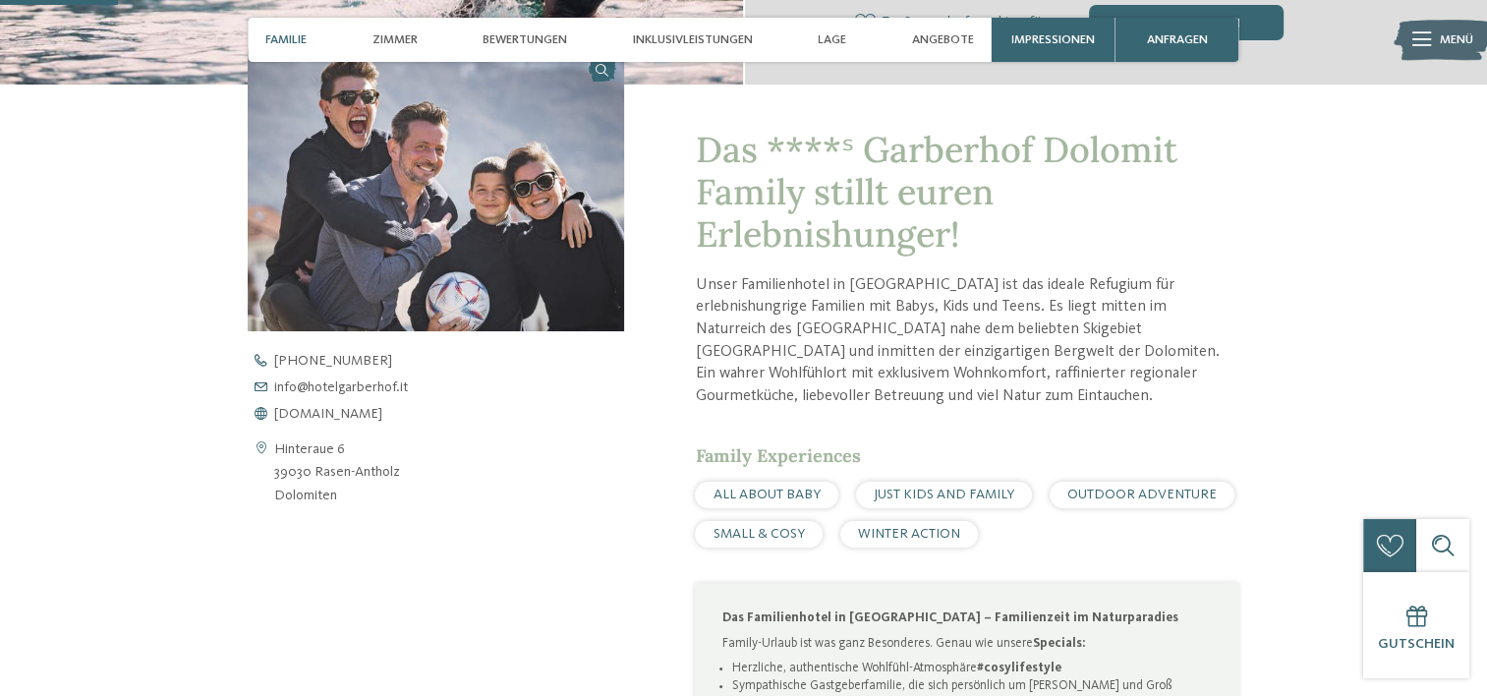
scroll to position [582, 0]
